Goal: Communication & Community: Ask a question

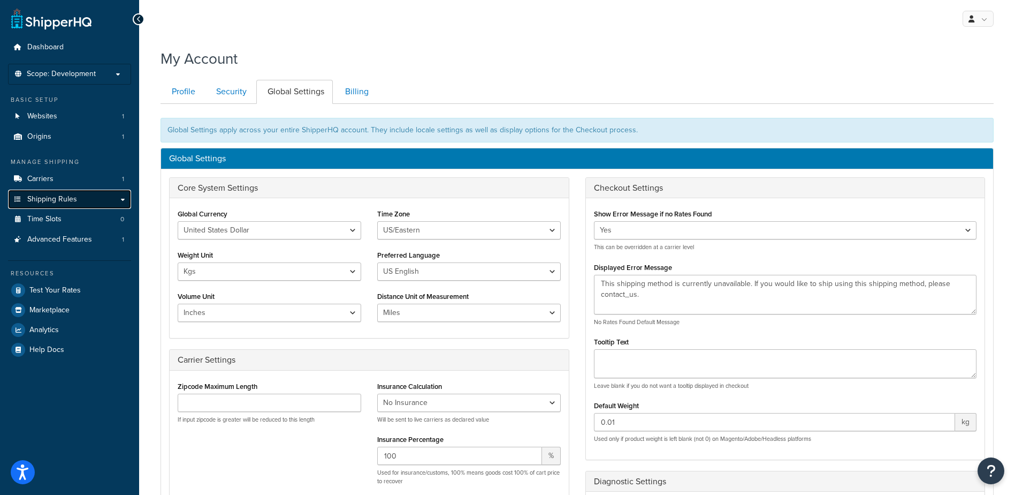
click at [50, 200] on span "Shipping Rules" at bounding box center [52, 199] width 50 height 9
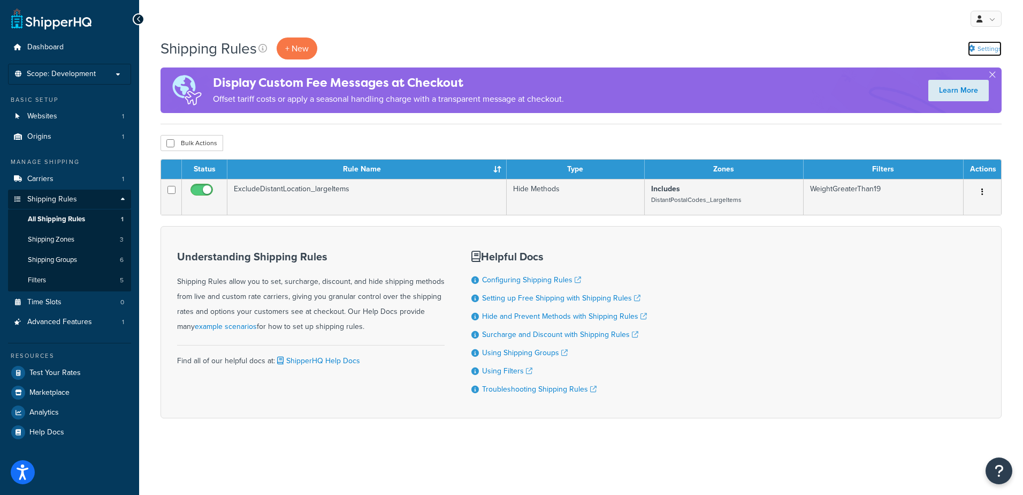
click at [990, 50] on link "Settings" at bounding box center [985, 48] width 34 height 15
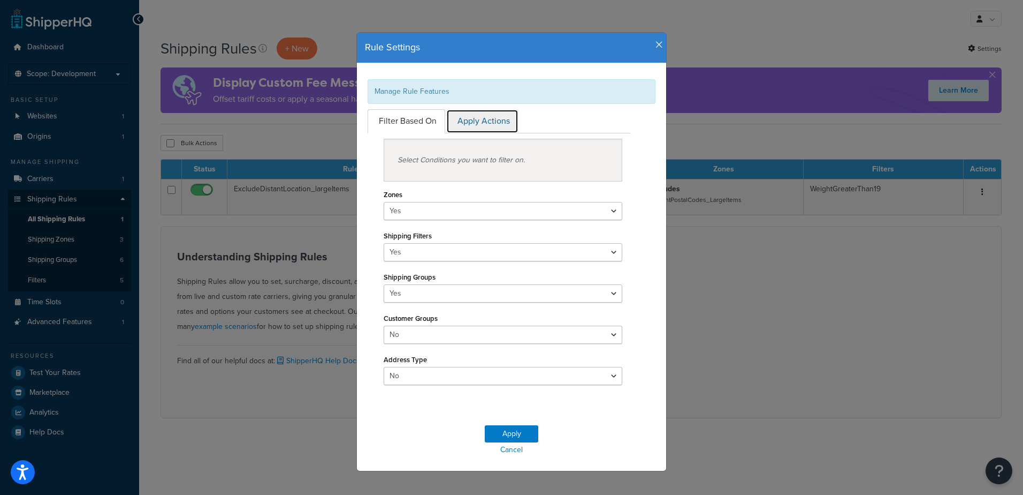
click at [484, 122] on link "Apply Actions" at bounding box center [482, 121] width 72 height 24
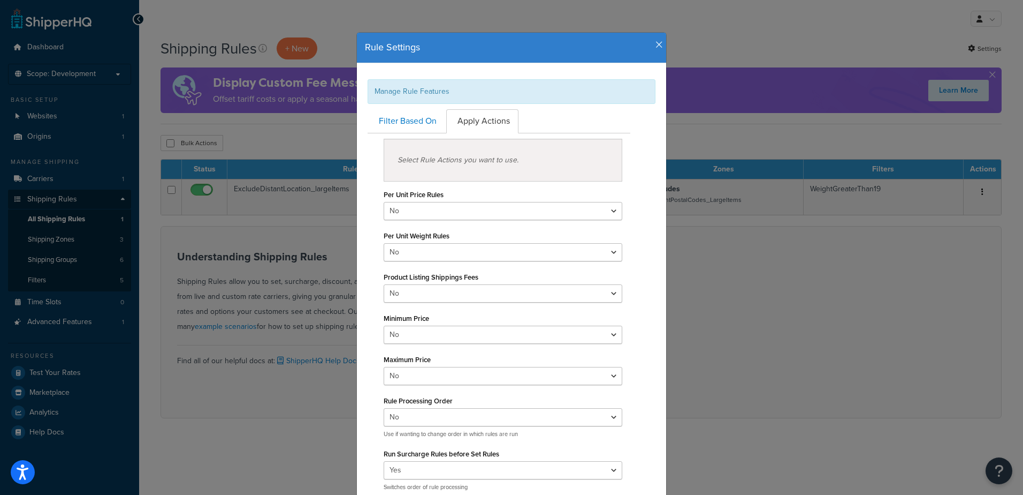
click at [656, 44] on icon "button" at bounding box center [659, 45] width 7 height 10
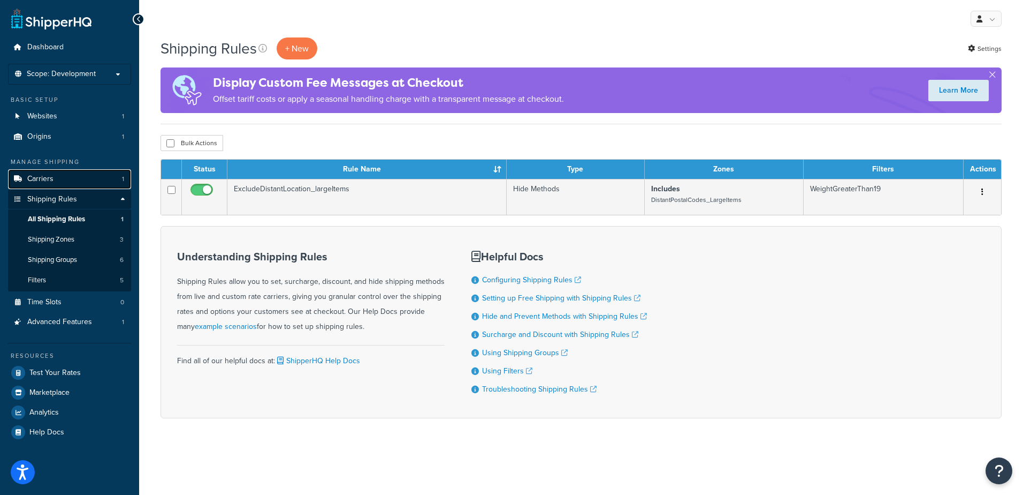
click at [45, 174] on span "Carriers" at bounding box center [40, 178] width 26 height 9
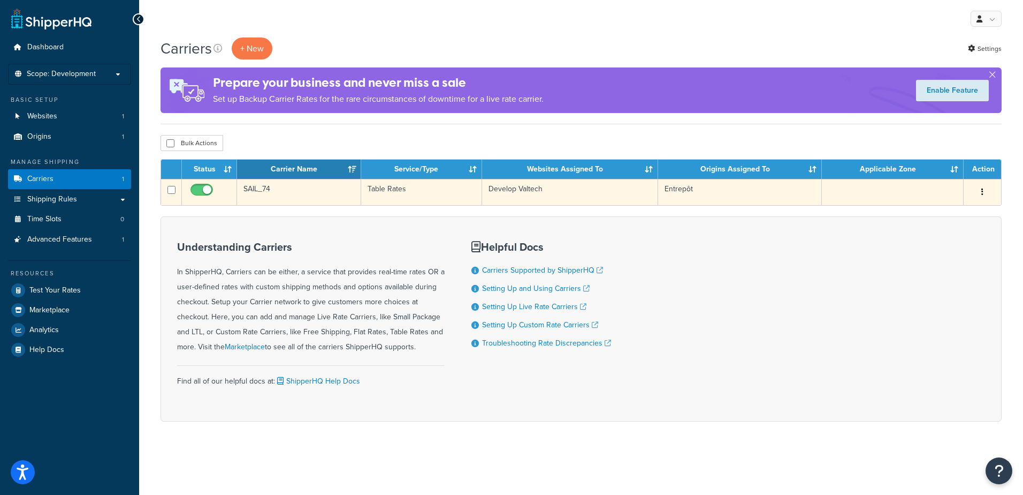
click at [979, 191] on button "button" at bounding box center [982, 192] width 15 height 17
click at [926, 213] on link "Edit" at bounding box center [939, 214] width 85 height 22
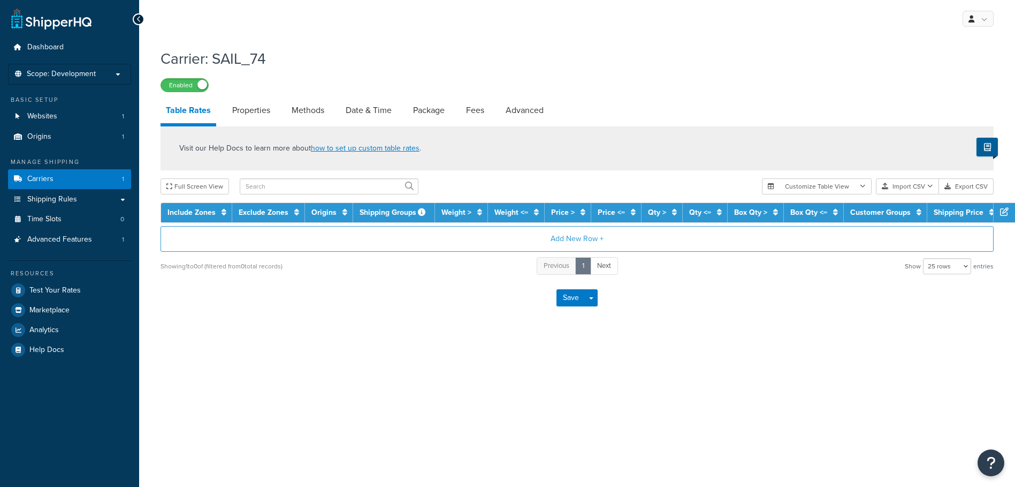
select select "25"
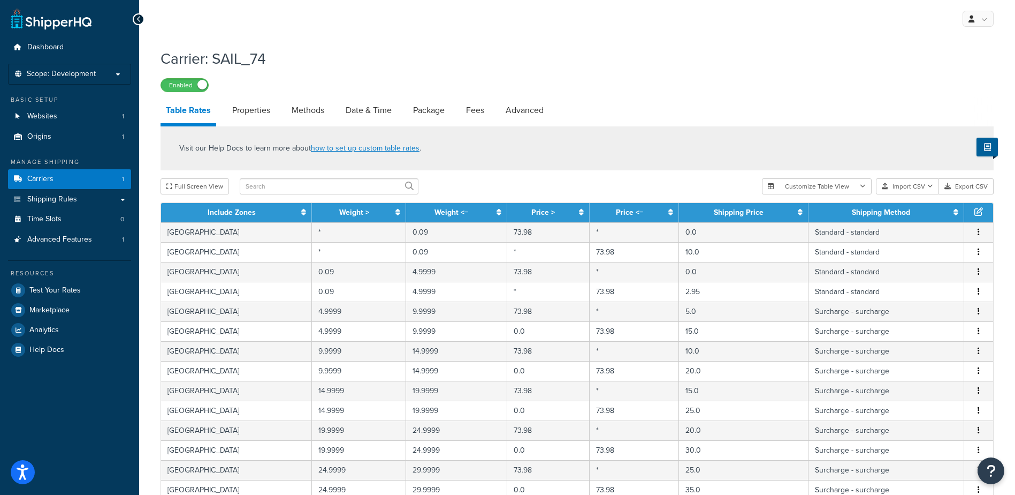
click at [618, 31] on div "My Profile Billing Global Settings Contact Us Logout" at bounding box center [577, 18] width 876 height 37
click at [63, 239] on span "Advanced Features" at bounding box center [59, 239] width 65 height 9
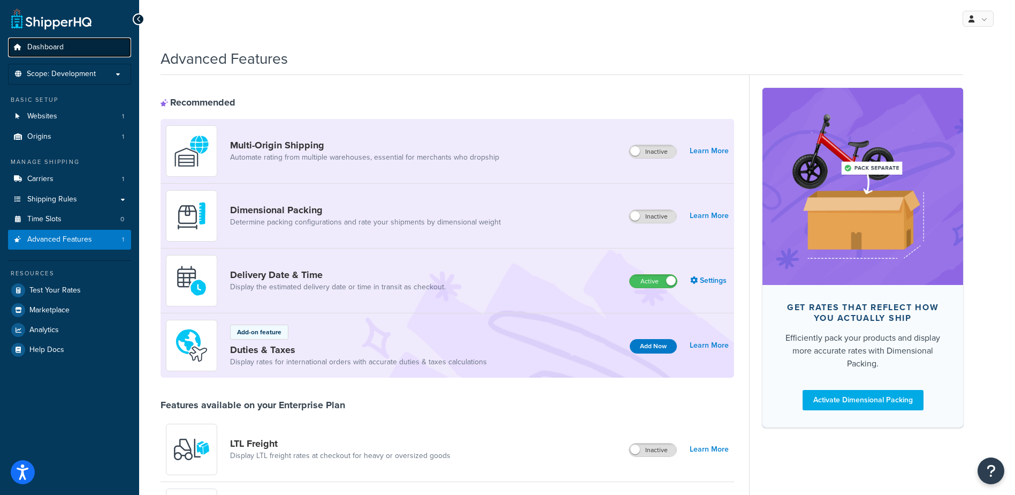
click at [46, 43] on span "Dashboard" at bounding box center [45, 47] width 36 height 9
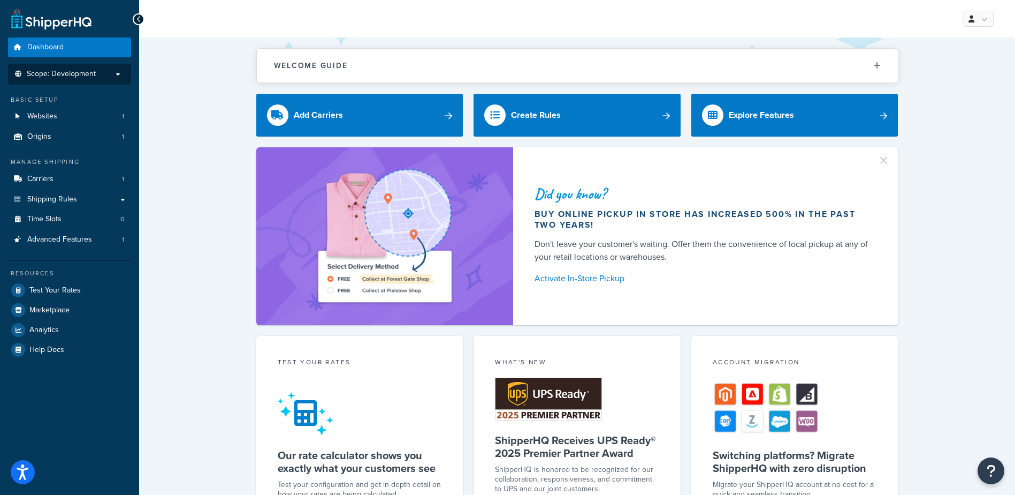
click at [115, 76] on p "Scope: Development" at bounding box center [69, 74] width 113 height 9
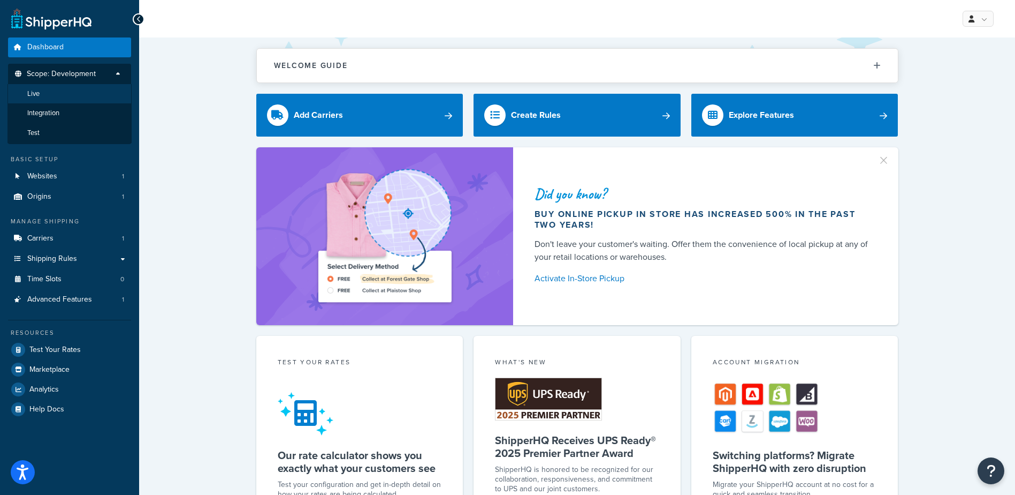
click at [35, 94] on span "Live" at bounding box center [33, 93] width 12 height 9
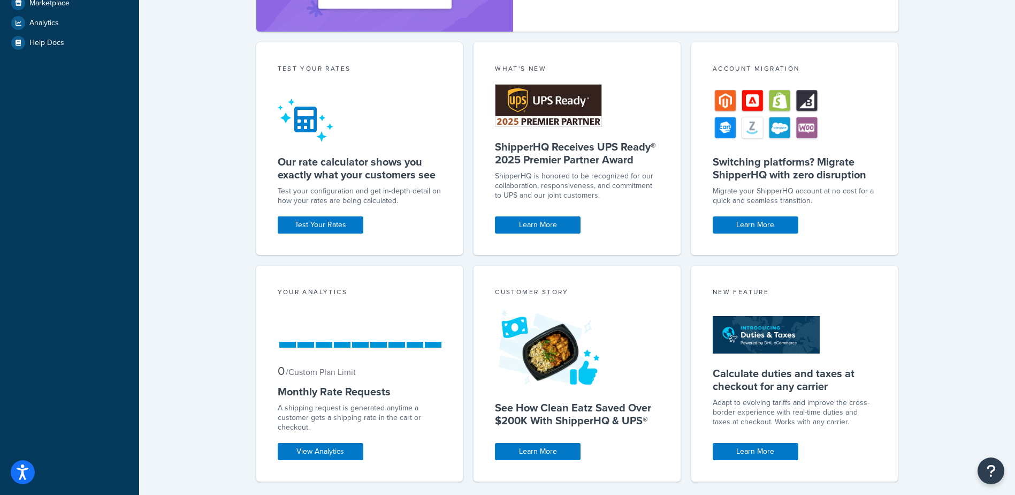
scroll to position [321, 0]
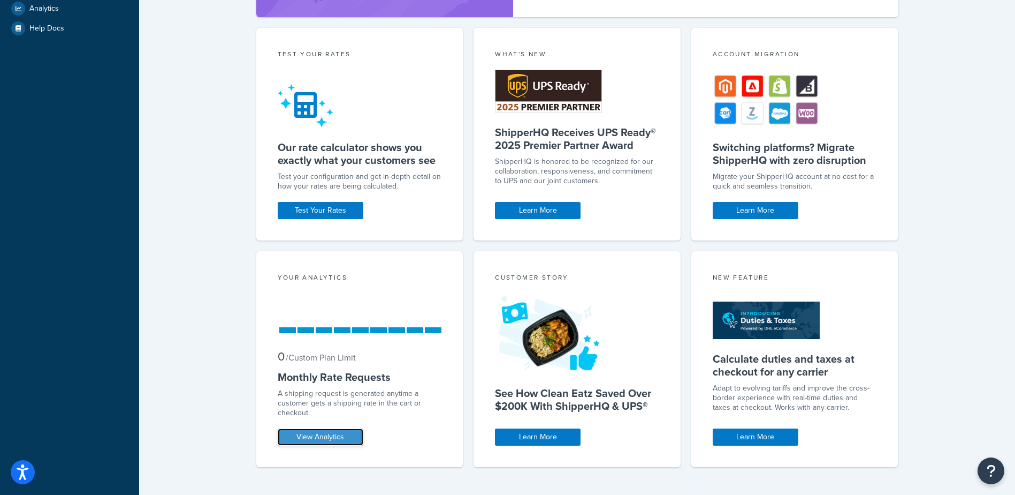
click at [326, 436] on link "View Analytics" at bounding box center [321, 436] width 86 height 17
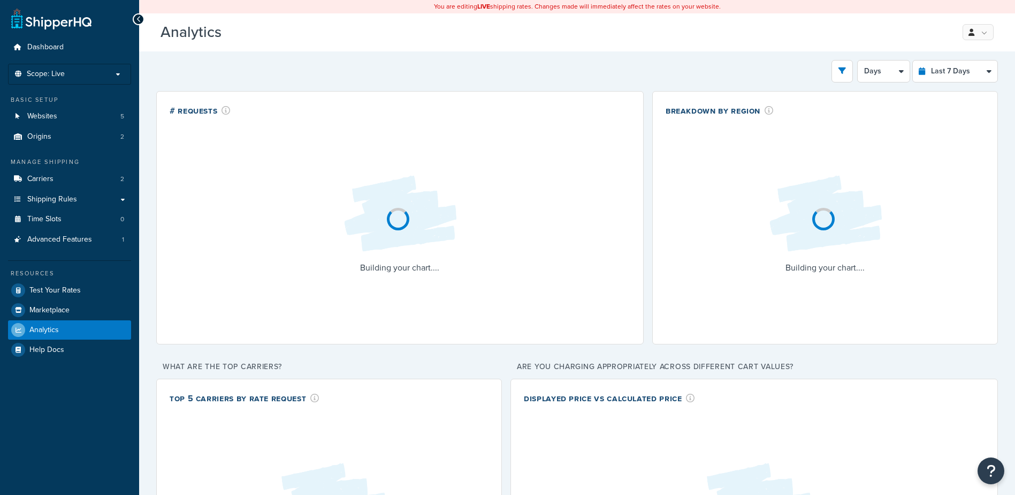
select select "last_7_days"
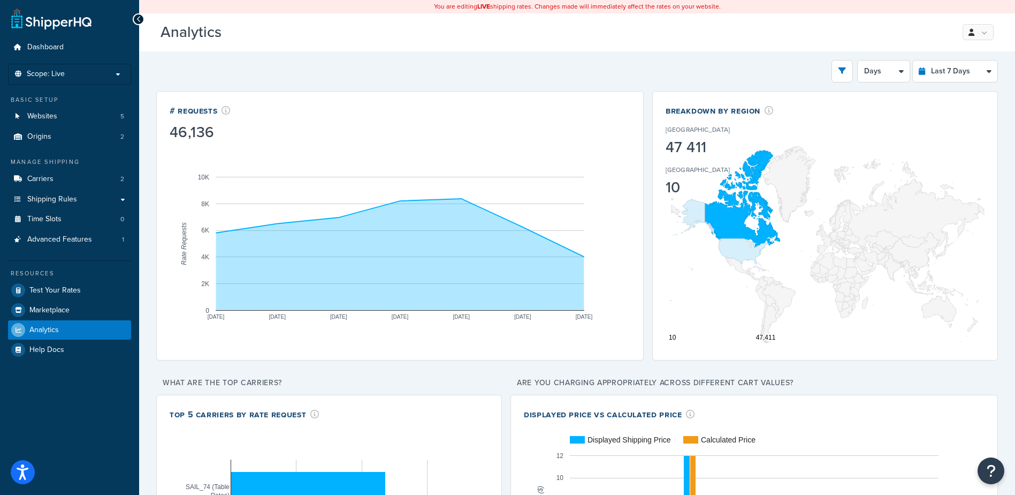
click at [289, 64] on div "Filters Website Magento 2 SAIL Staging Magento 2 SAIL Staging2 Prod SAIL SAIL S…" at bounding box center [577, 71] width 842 height 22
click at [219, 66] on div "Filters Website Magento 2 SAIL Staging Magento 2 SAIL Staging2 Prod SAIL SAIL S…" at bounding box center [577, 71] width 842 height 22
click at [769, 23] on div "Analytics Beta My Profile Billing Global Settings Contact Us Logout" at bounding box center [577, 32] width 876 height 38
click at [991, 471] on icon "Open Resource Center" at bounding box center [991, 470] width 10 height 15
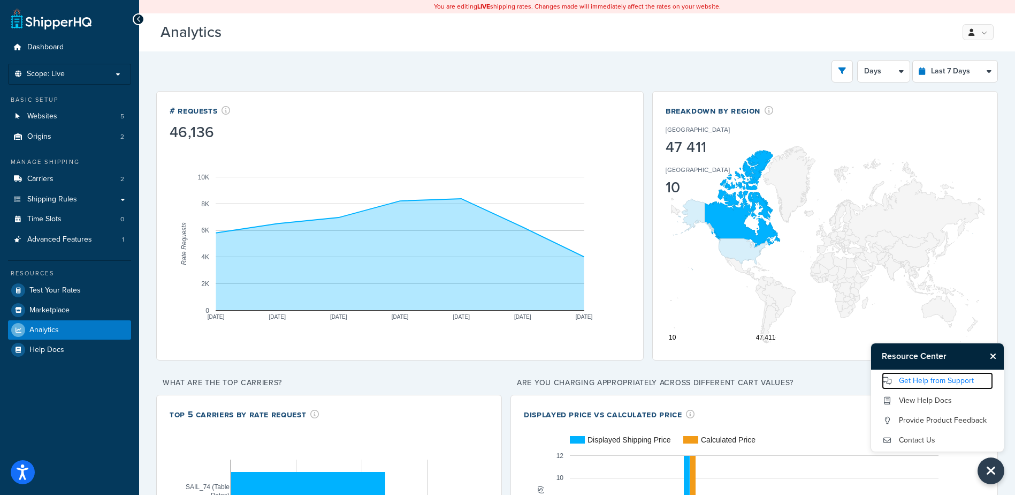
click at [927, 377] on link "Get Help from Support" at bounding box center [937, 380] width 111 height 17
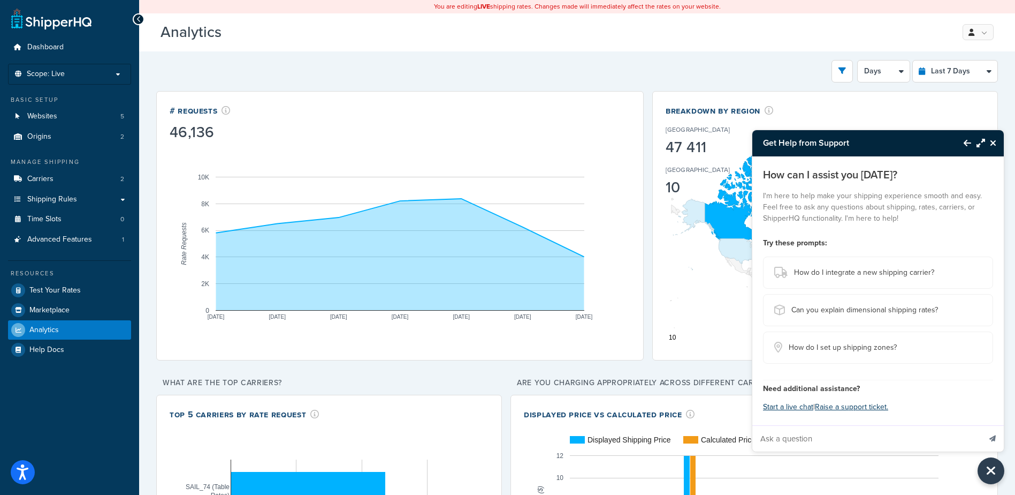
click at [816, 438] on input "Ask a question" at bounding box center [867, 438] width 228 height 26
type input "How can I exclude some rate request based on product attributes?"
click at [982, 425] on button "Send message" at bounding box center [993, 438] width 22 height 26
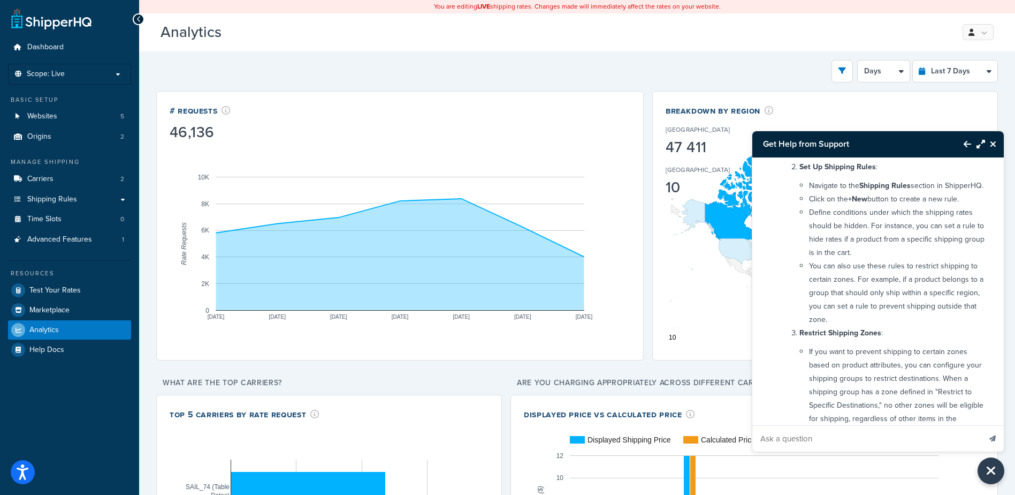
scroll to position [268, 0]
click at [844, 39] on h3 "Analytics Beta" at bounding box center [553, 32] width 784 height 17
click at [992, 143] on icon "Close Resource Center" at bounding box center [993, 144] width 6 height 9
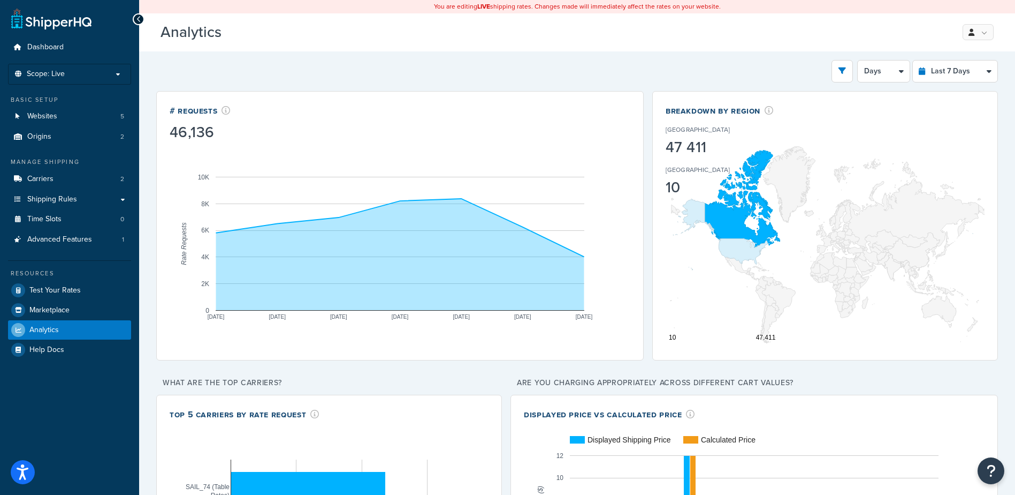
click at [784, 34] on h3 "Analytics Beta" at bounding box center [553, 32] width 784 height 17
click at [683, 36] on h3 "Analytics Beta" at bounding box center [553, 32] width 784 height 17
